Goal: Information Seeking & Learning: Learn about a topic

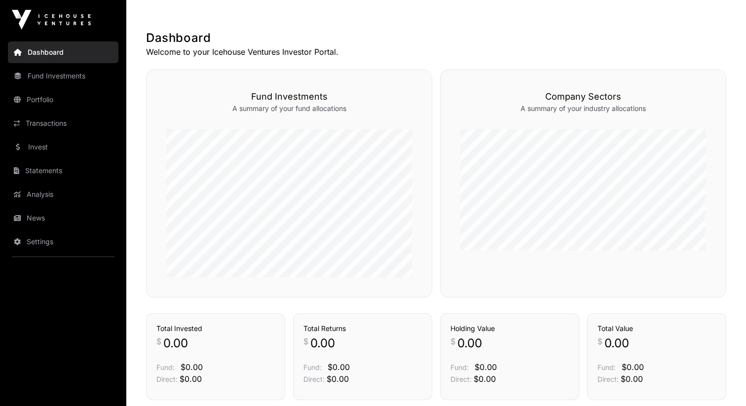
scroll to position [340, 0]
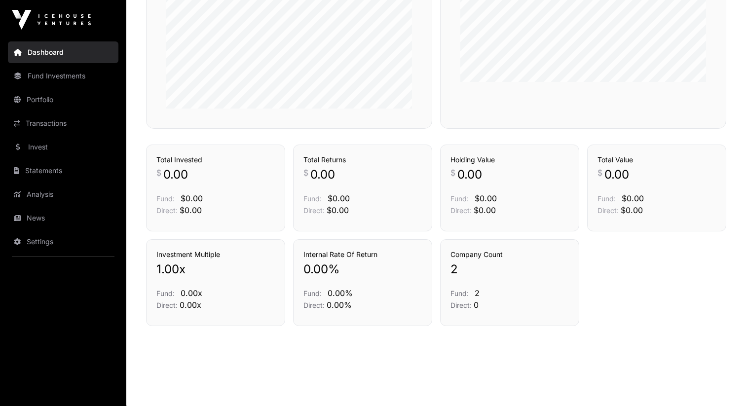
click at [71, 78] on link "Fund Investments" at bounding box center [63, 76] width 111 height 22
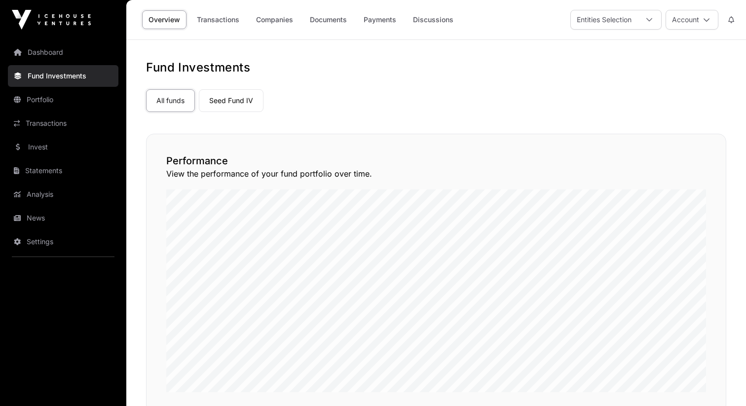
click at [61, 98] on link "Portfolio" at bounding box center [63, 100] width 111 height 22
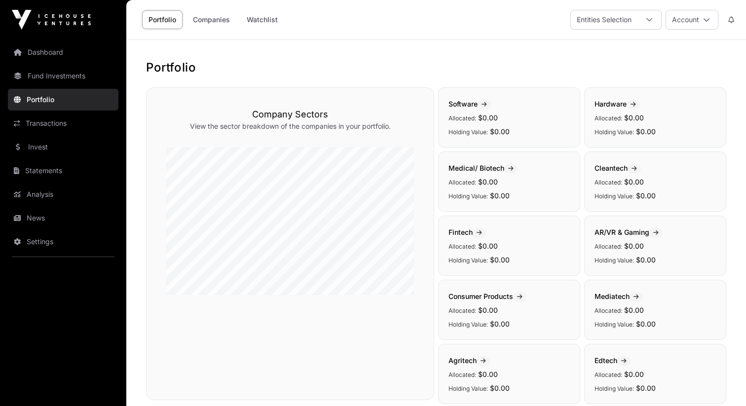
scroll to position [244, 0]
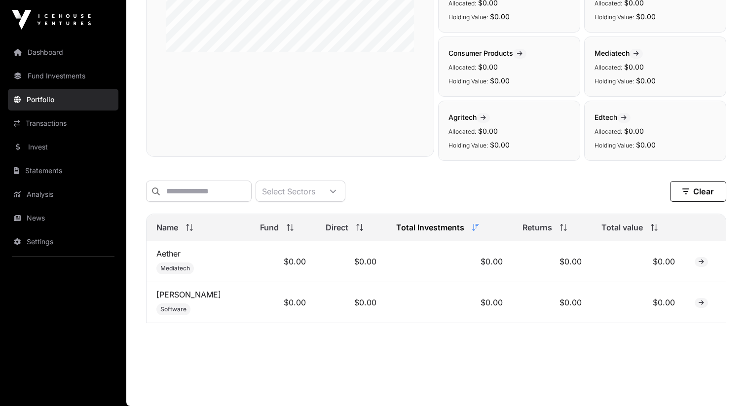
click at [283, 193] on div "Select Sectors" at bounding box center [288, 191] width 65 height 20
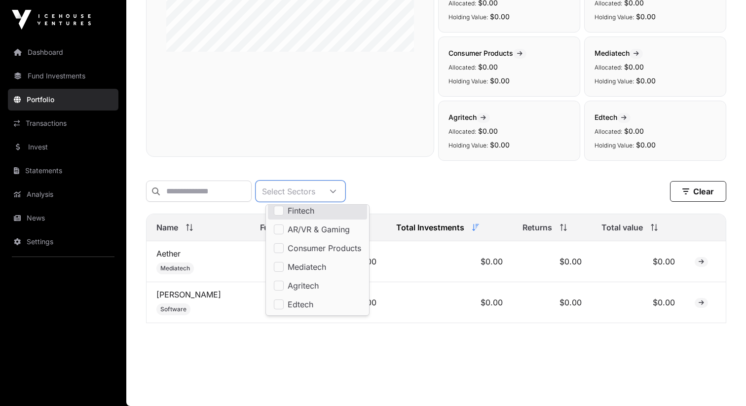
scroll to position [77, 0]
click at [401, 174] on div "Select Sectors Clear Filters" at bounding box center [436, 191] width 580 height 37
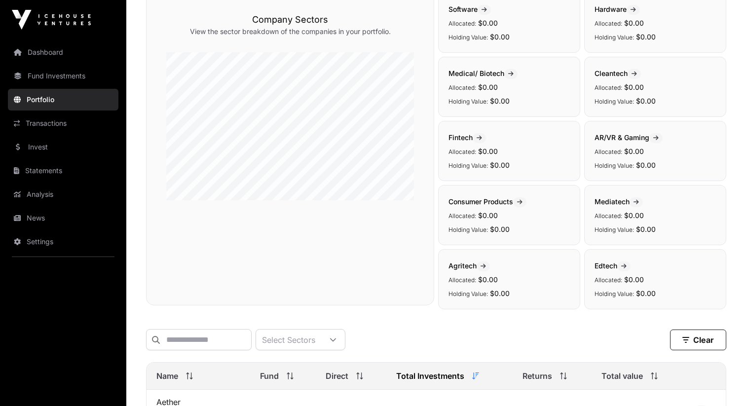
scroll to position [0, 0]
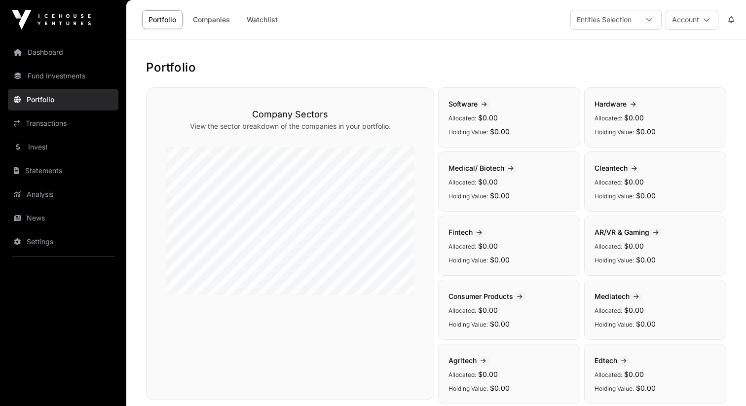
click at [229, 24] on link "Companies" at bounding box center [212, 19] width 50 height 19
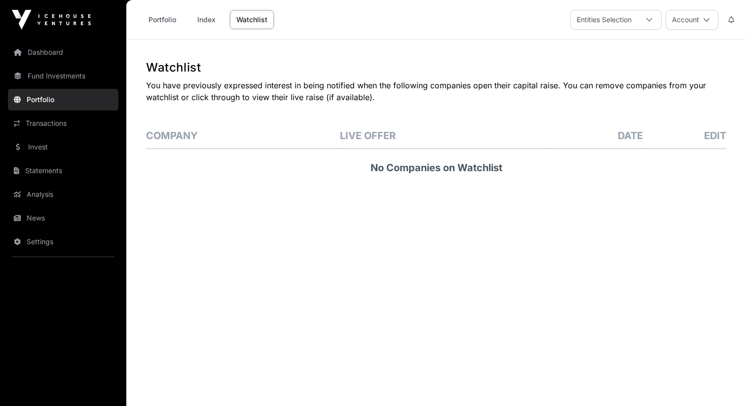
click at [168, 17] on link "Portfolio" at bounding box center [162, 19] width 40 height 19
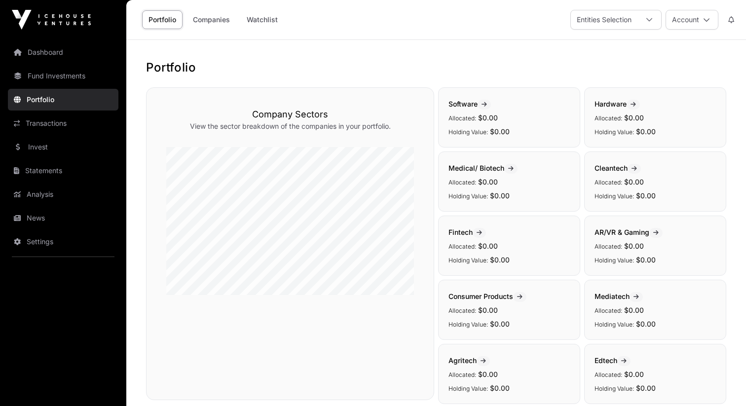
click at [60, 144] on link "Invest" at bounding box center [63, 147] width 111 height 22
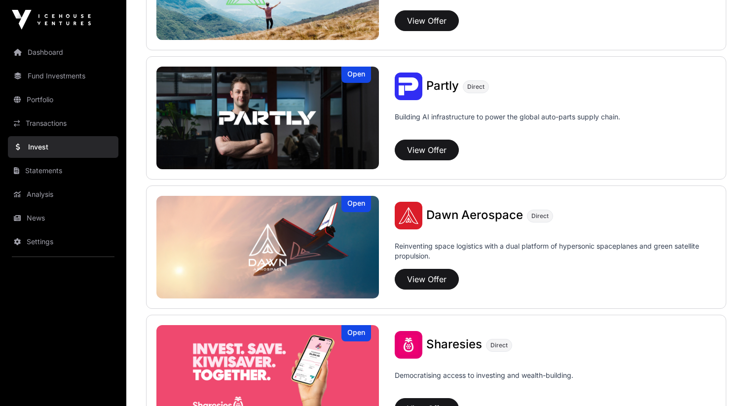
scroll to position [979, 0]
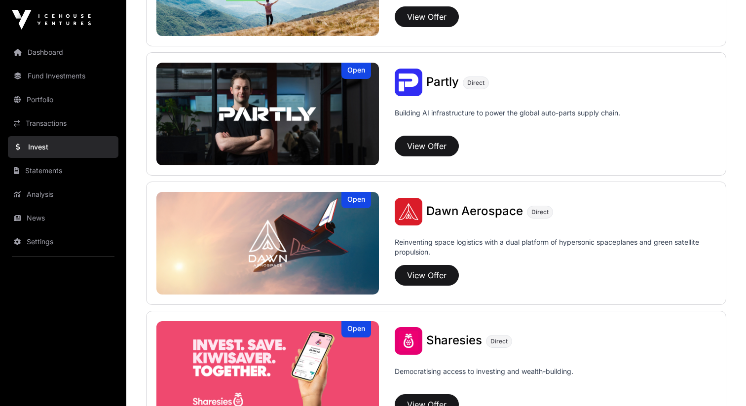
click at [458, 212] on span "Dawn Aerospace" at bounding box center [474, 211] width 97 height 14
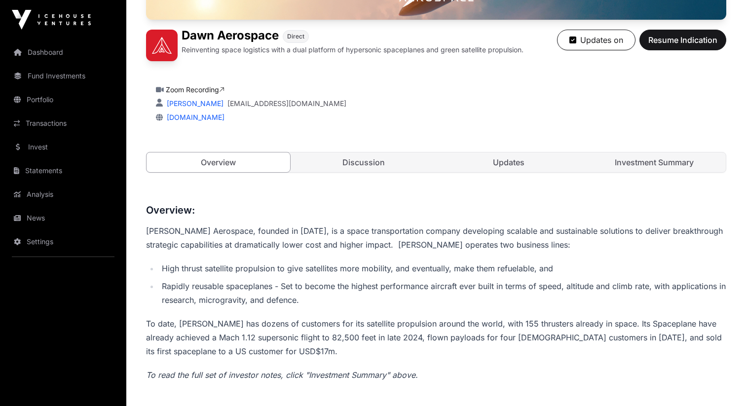
scroll to position [252, 0]
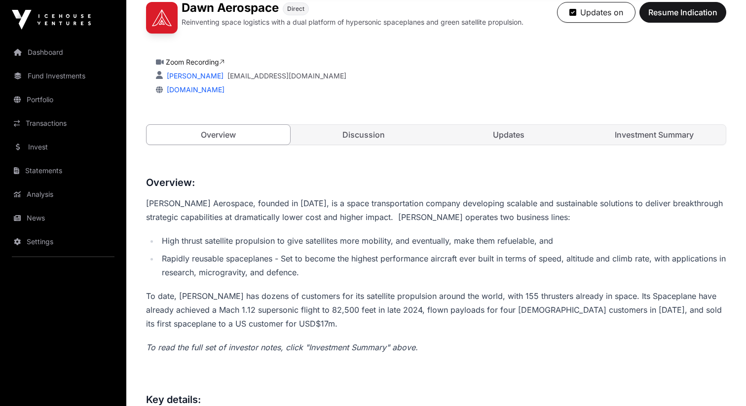
click at [606, 134] on link "Investment Summary" at bounding box center [655, 135] width 144 height 20
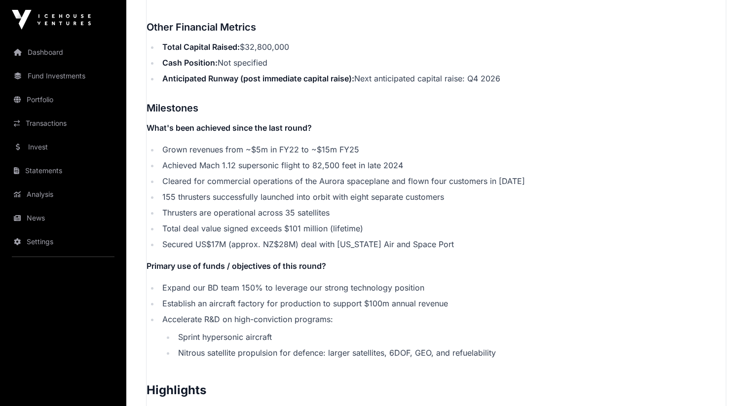
scroll to position [1724, 0]
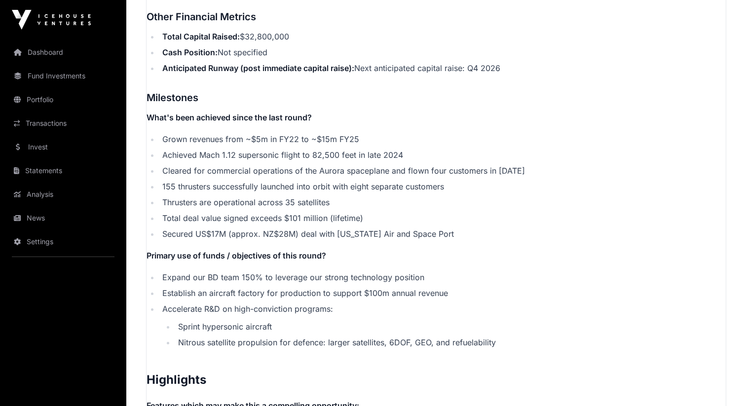
click at [423, 165] on li "Cleared for commercial operations of the Aurora spaceplane and flown four custo…" at bounding box center [442, 171] width 566 height 12
click at [410, 150] on ul "Grown revenues from ~$5m in FY22 to ~$15m FY25 Achieved Mach 1.12 supersonic fl…" at bounding box center [436, 186] width 579 height 107
drag, startPoint x: 410, startPoint y: 150, endPoint x: 453, endPoint y: 152, distance: 43.5
click at [453, 152] on ul "Grown revenues from ~$5m in FY22 to ~$15m FY25 Achieved Mach 1.12 supersonic fl…" at bounding box center [436, 186] width 579 height 107
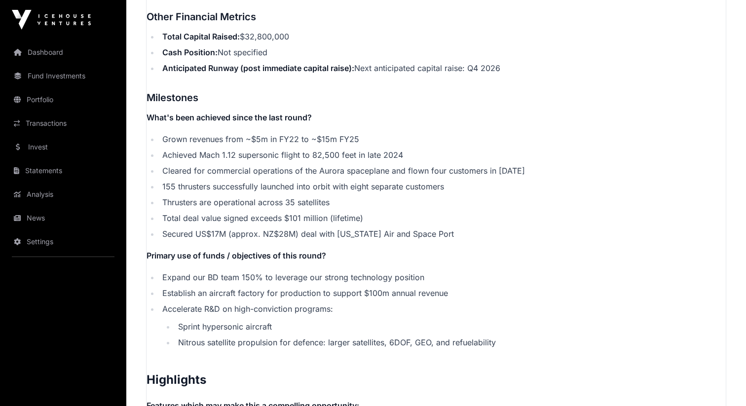
click at [458, 165] on li "Cleared for commercial operations of the Aurora spaceplane and flown four custo…" at bounding box center [442, 171] width 566 height 12
drag, startPoint x: 458, startPoint y: 154, endPoint x: 412, endPoint y: 154, distance: 46.4
click at [412, 165] on li "Cleared for commercial operations of the Aurora spaceplane and flown four custo…" at bounding box center [442, 171] width 566 height 12
click at [417, 165] on li "Cleared for commercial operations of the Aurora spaceplane and flown four custo…" at bounding box center [442, 171] width 566 height 12
click at [444, 196] on li "Thrusters are operational across 35 satellites" at bounding box center [442, 202] width 566 height 12
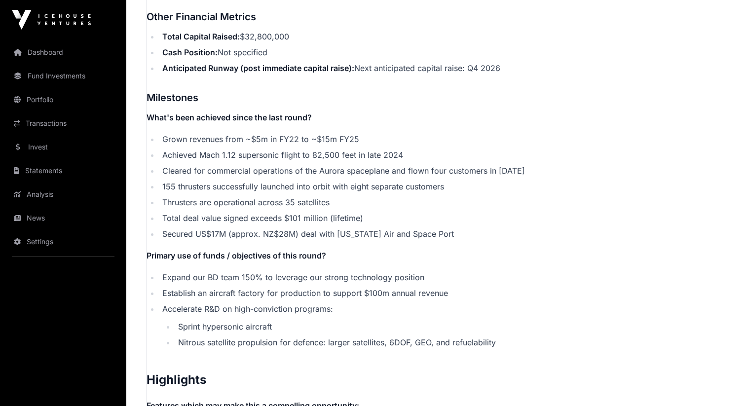
click at [676, 46] on li "Cash Position: Not specified" at bounding box center [442, 52] width 566 height 12
